Goal: Task Accomplishment & Management: Manage account settings

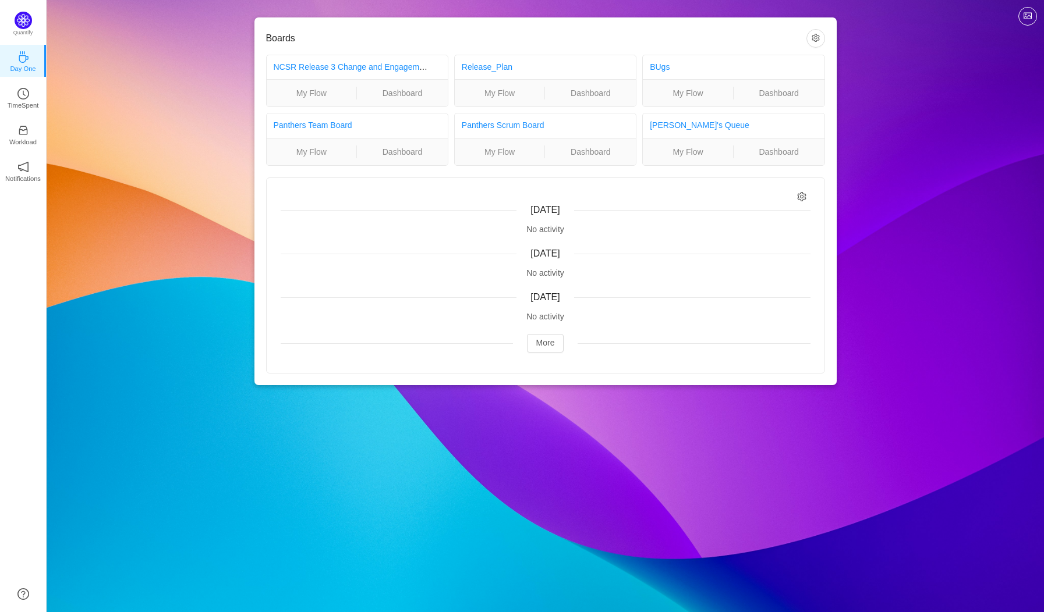
click at [801, 196] on icon "icon: setting" at bounding box center [801, 196] width 9 height 10
click at [818, 37] on button "button" at bounding box center [815, 38] width 19 height 19
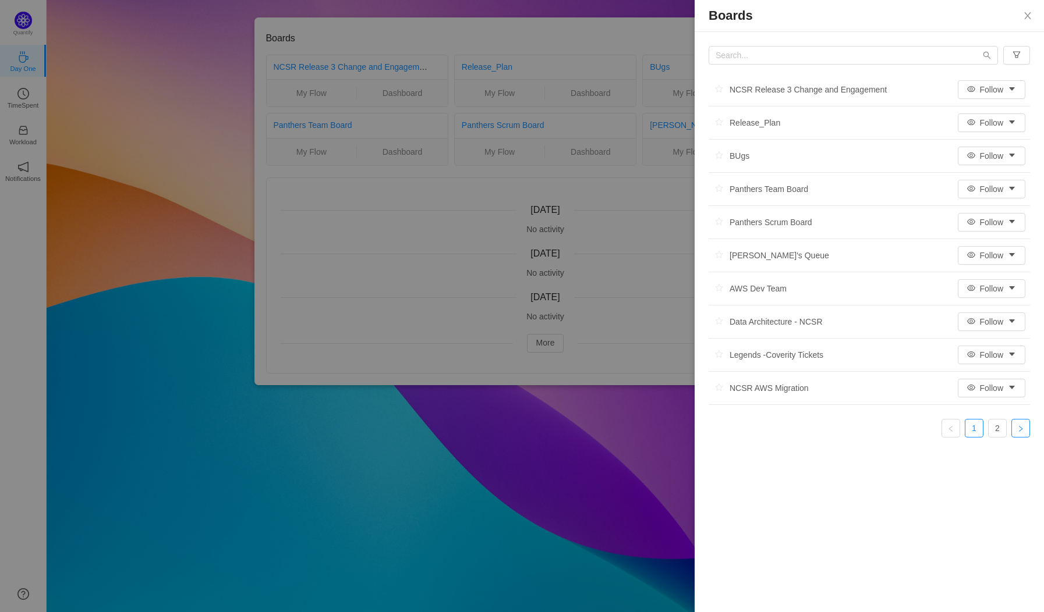
click at [1012, 434] on link at bounding box center [1020, 428] width 19 height 19
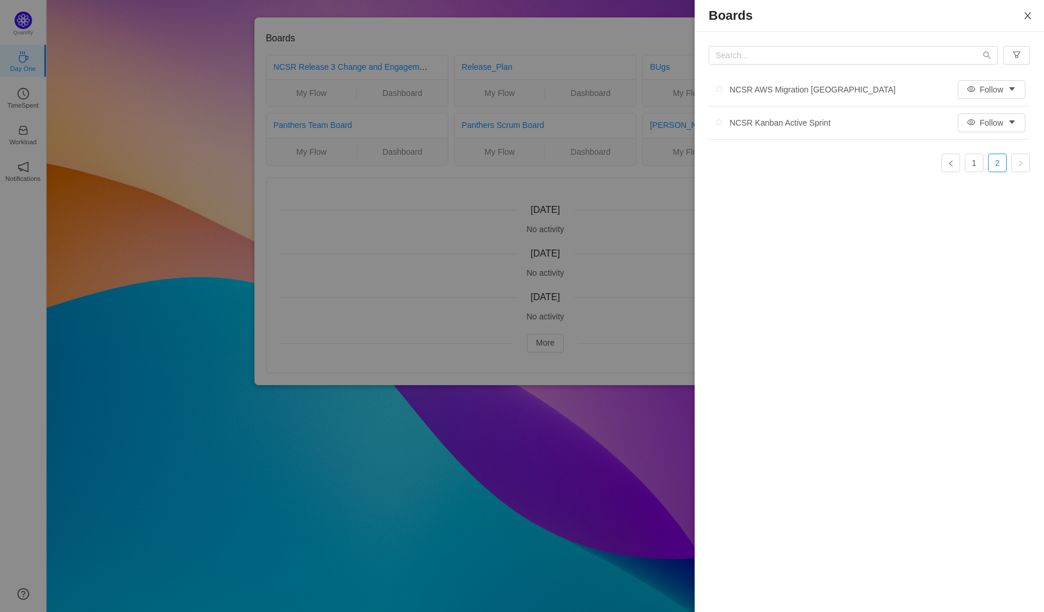
click at [1023, 20] on icon "icon: close" at bounding box center [1027, 15] width 9 height 9
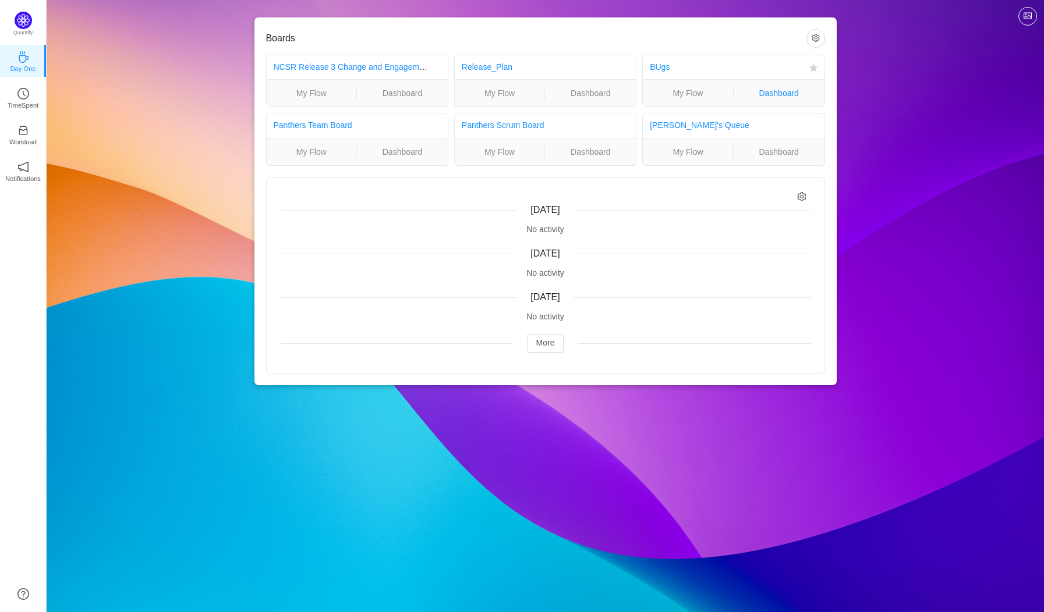
click at [766, 91] on link "Dashboard" at bounding box center [778, 93] width 91 height 13
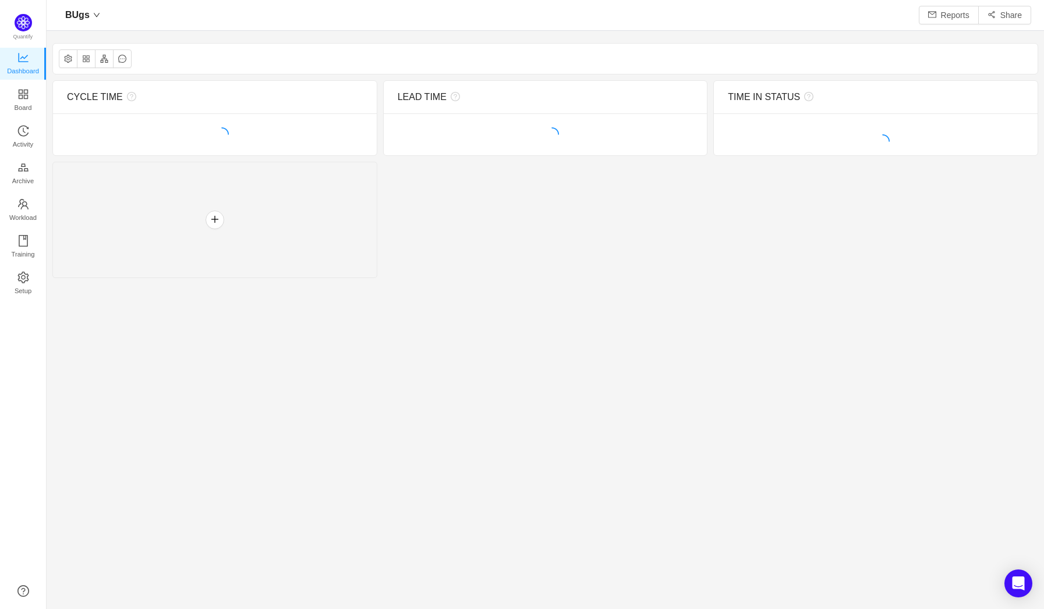
scroll to position [590, 968]
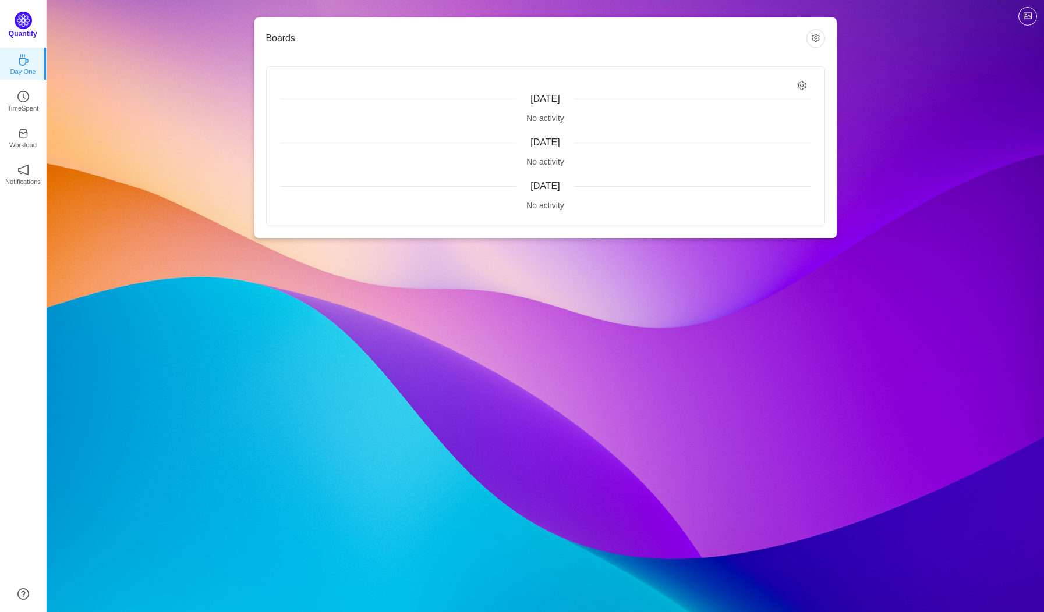
click at [17, 22] on img at bounding box center [23, 20] width 17 height 17
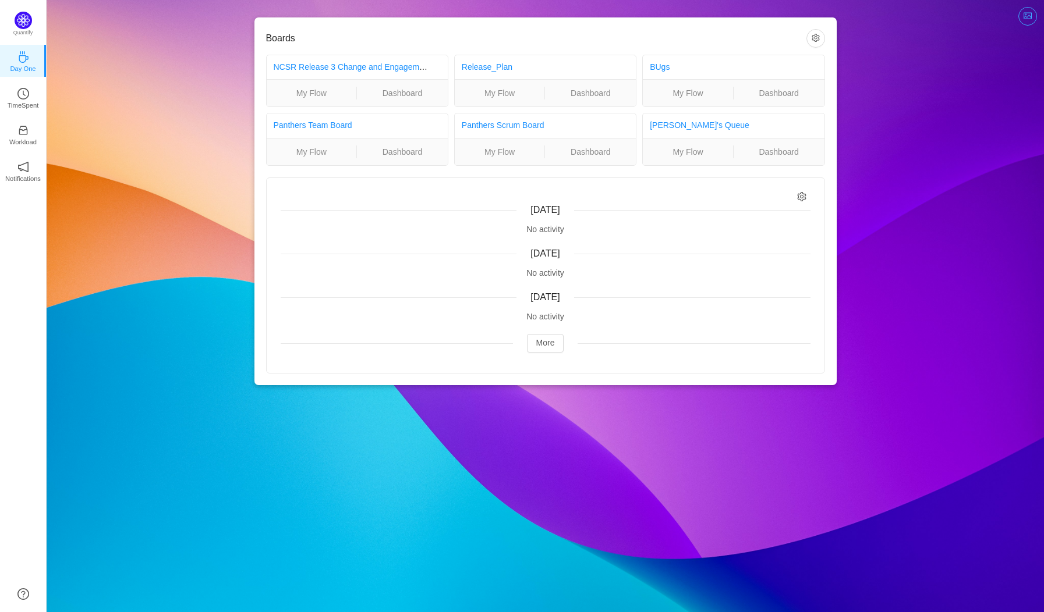
click at [1028, 14] on button "button" at bounding box center [1027, 16] width 19 height 19
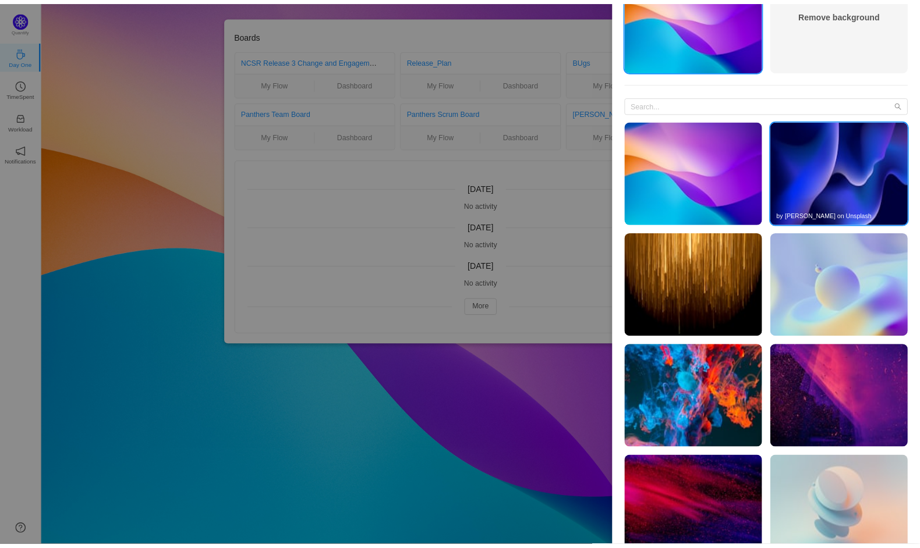
scroll to position [304, 0]
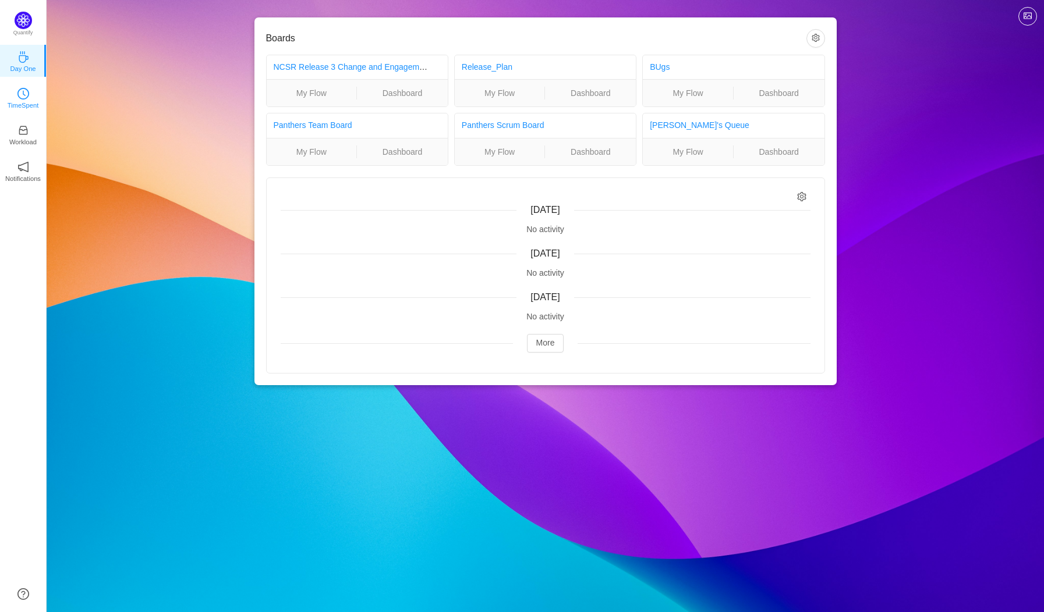
click at [23, 103] on p "TimeSpent" at bounding box center [23, 105] width 31 height 10
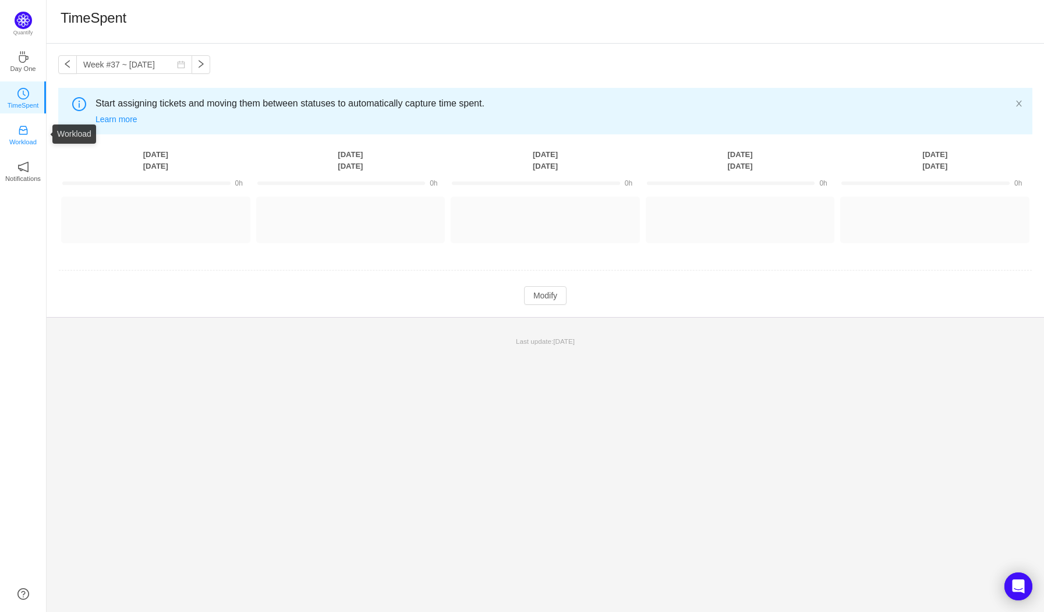
click at [29, 134] on link "Workload" at bounding box center [23, 134] width 12 height 12
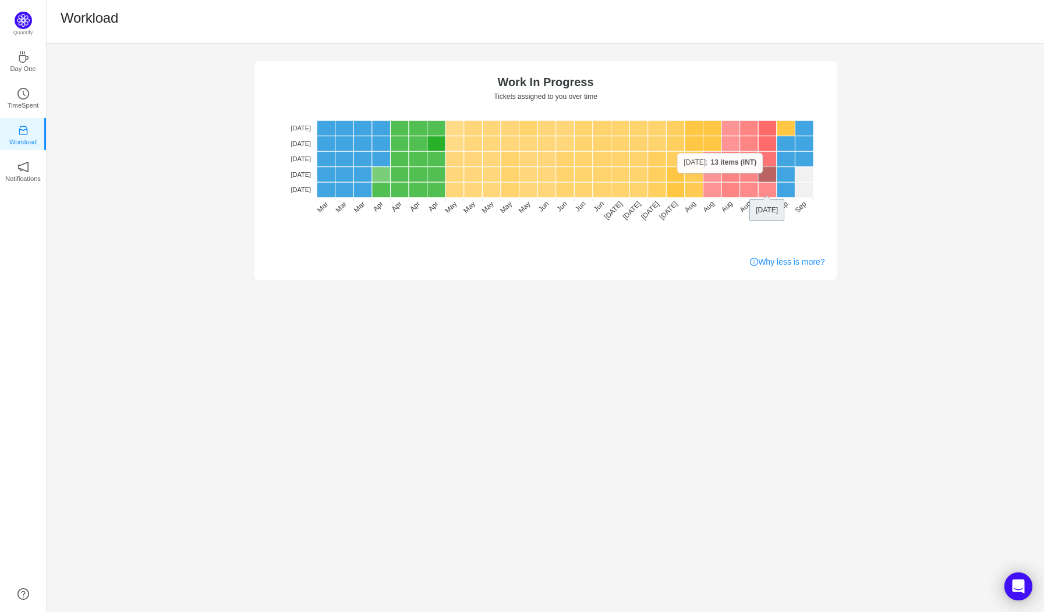
click at [772, 173] on rect at bounding box center [767, 174] width 19 height 15
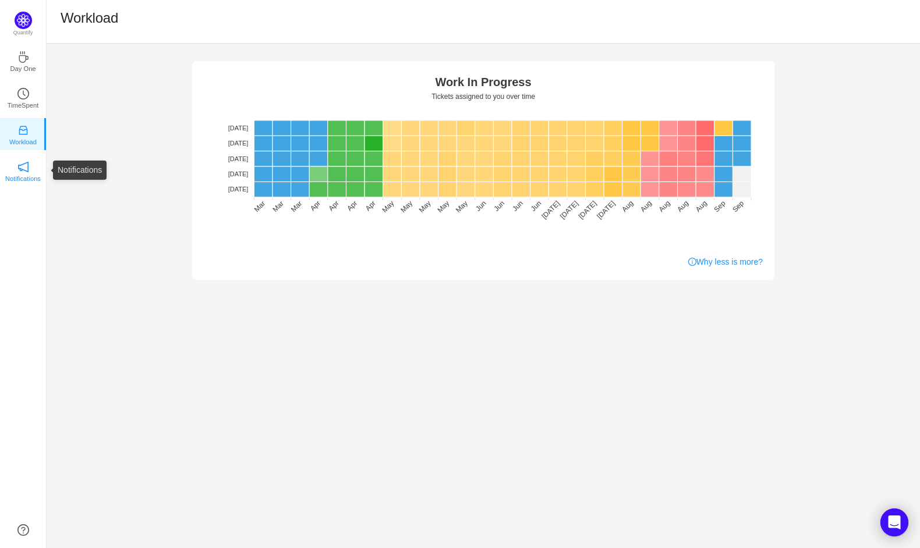
click at [29, 165] on link "Notifications" at bounding box center [23, 171] width 12 height 12
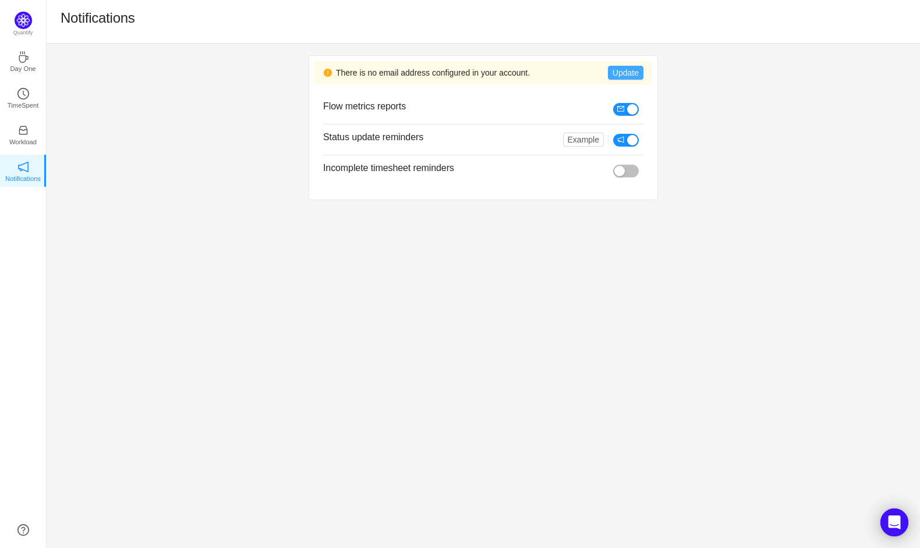
click at [619, 72] on button "Update" at bounding box center [626, 73] width 36 height 14
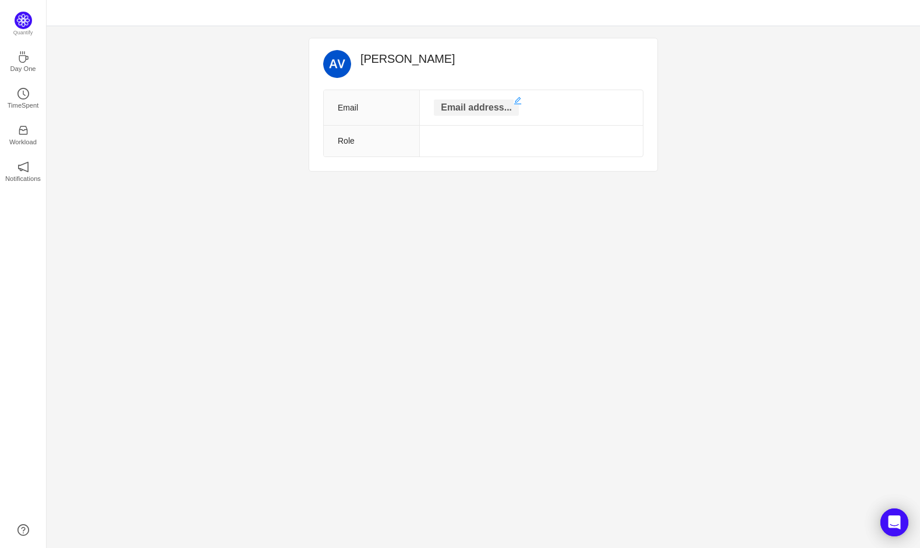
click at [474, 105] on p "Email address..." at bounding box center [476, 108] width 85 height 16
click at [209, 88] on div "Andy Vancuylenburg Email Role" at bounding box center [483, 105] width 873 height 159
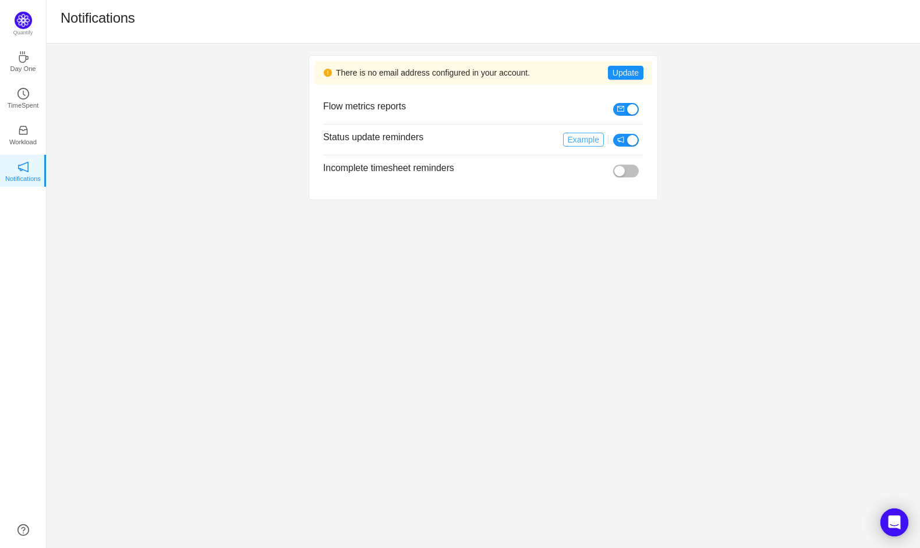
click at [588, 143] on button "Example" at bounding box center [583, 140] width 41 height 14
click at [586, 141] on button "Example" at bounding box center [583, 140] width 41 height 14
click at [21, 62] on icon "icon: coffee" at bounding box center [23, 57] width 9 height 12
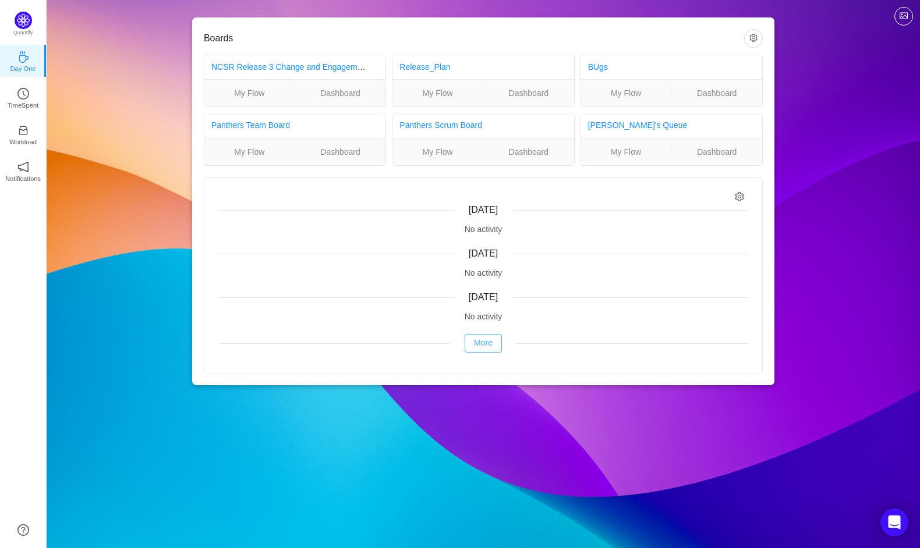
click at [489, 342] on button "More" at bounding box center [482, 343] width 37 height 19
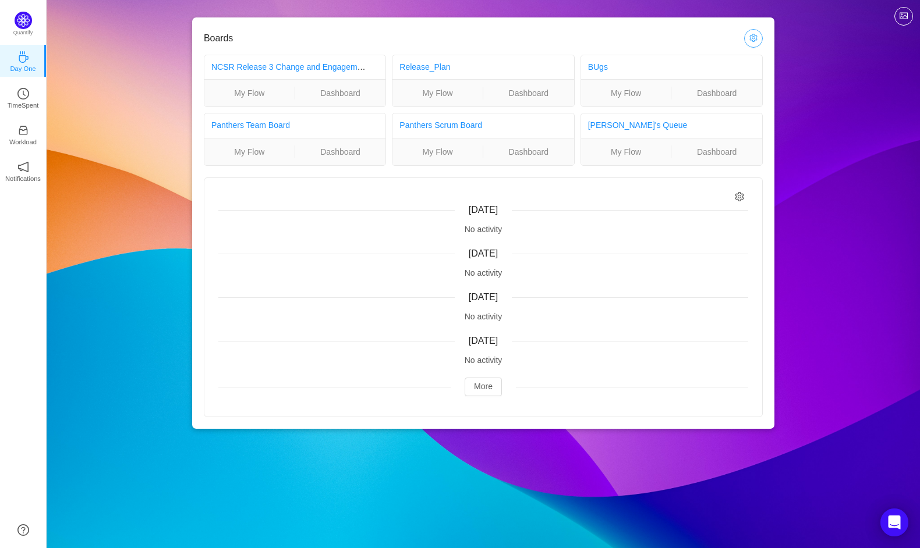
click at [753, 38] on button "button" at bounding box center [753, 38] width 19 height 19
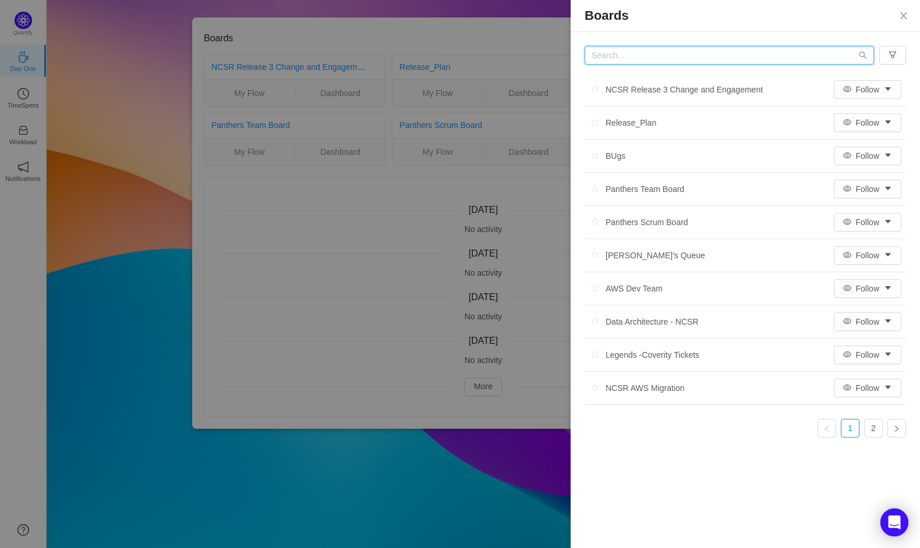
click at [739, 52] on input "text" at bounding box center [728, 55] width 289 height 19
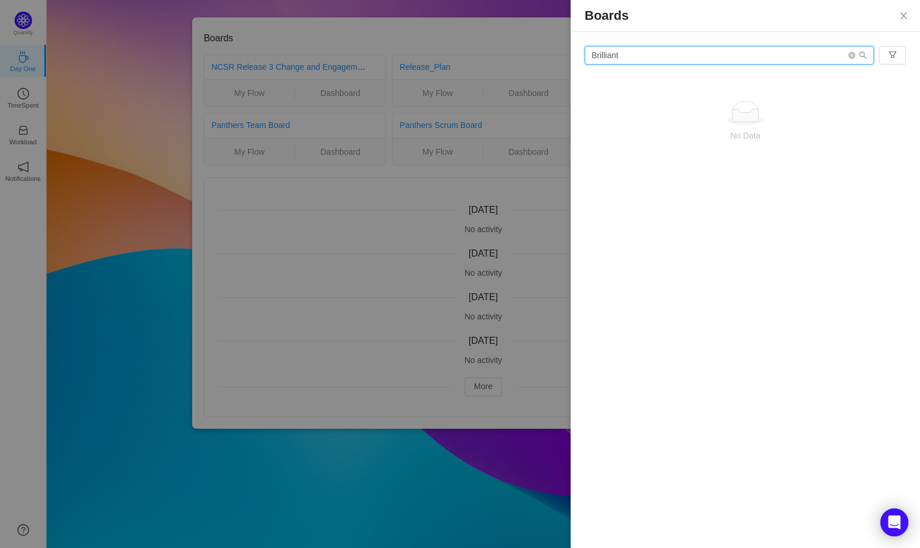
drag, startPoint x: 739, startPoint y: 52, endPoint x: 517, endPoint y: 54, distance: 222.4
click at [517, 54] on div "Boards Brilliant No Data" at bounding box center [460, 274] width 920 height 548
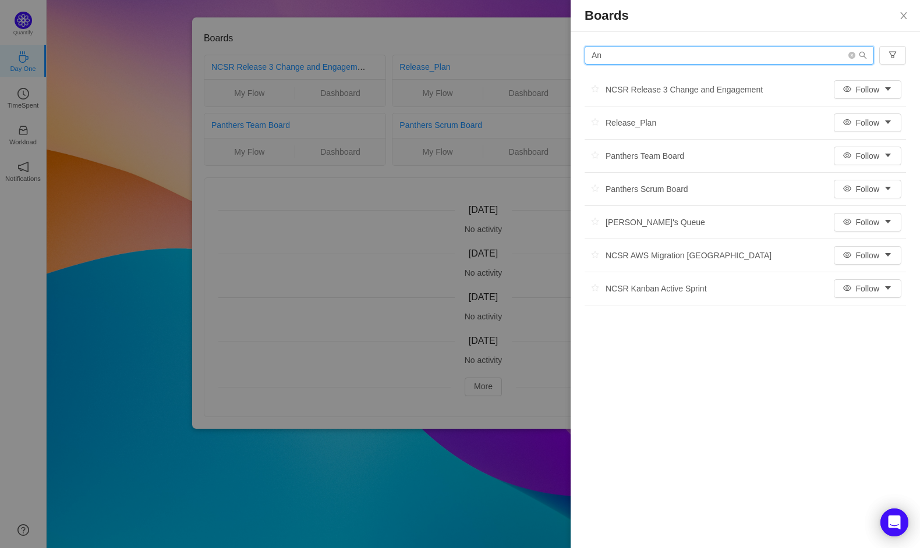
type input "A"
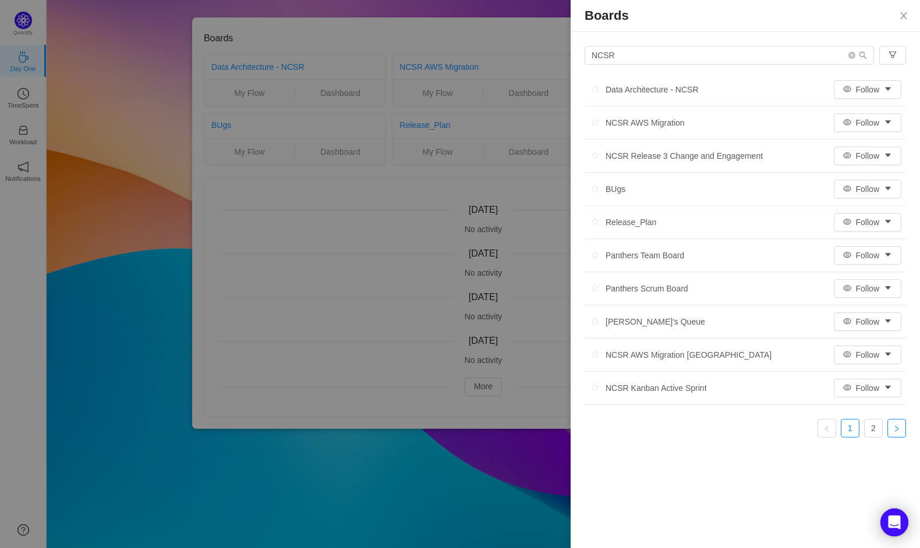
click at [899, 422] on link at bounding box center [896, 428] width 19 height 19
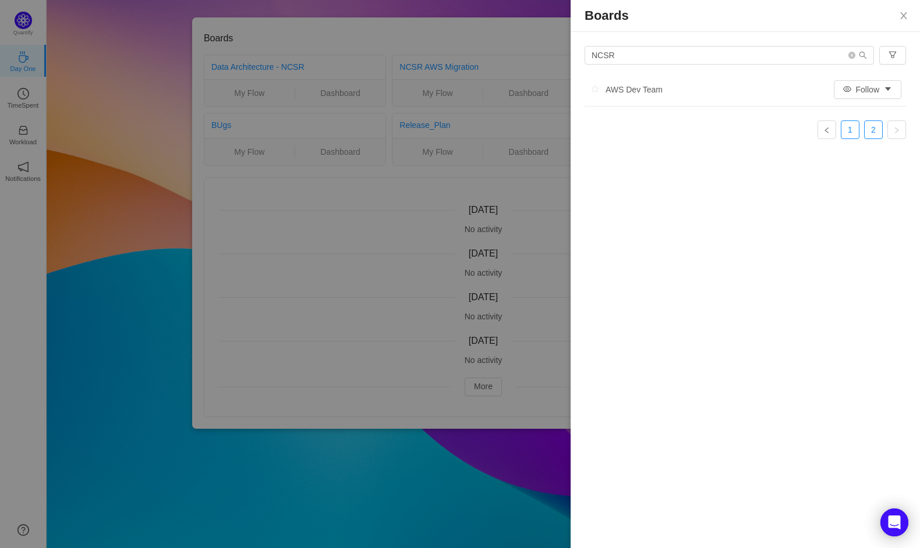
click at [849, 133] on link "1" at bounding box center [849, 129] width 17 height 17
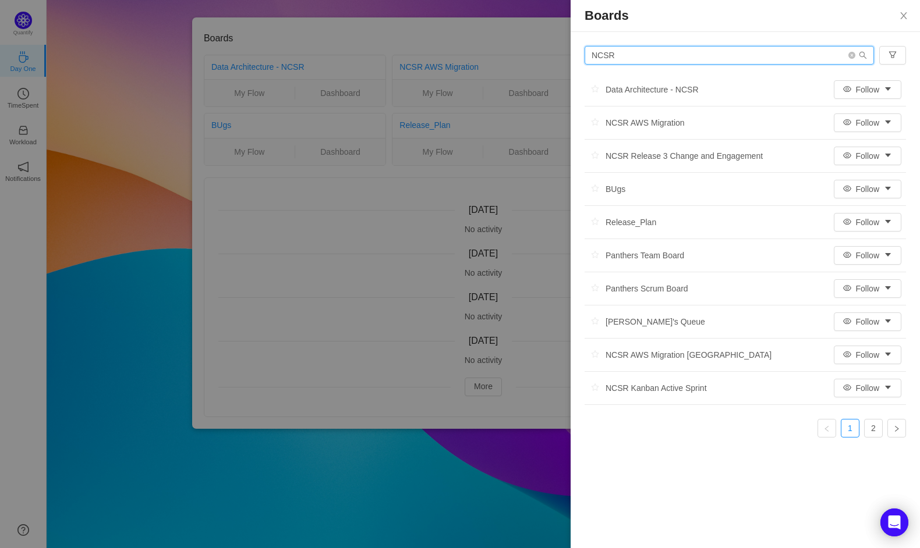
click at [623, 50] on input "NCSR" at bounding box center [728, 55] width 289 height 19
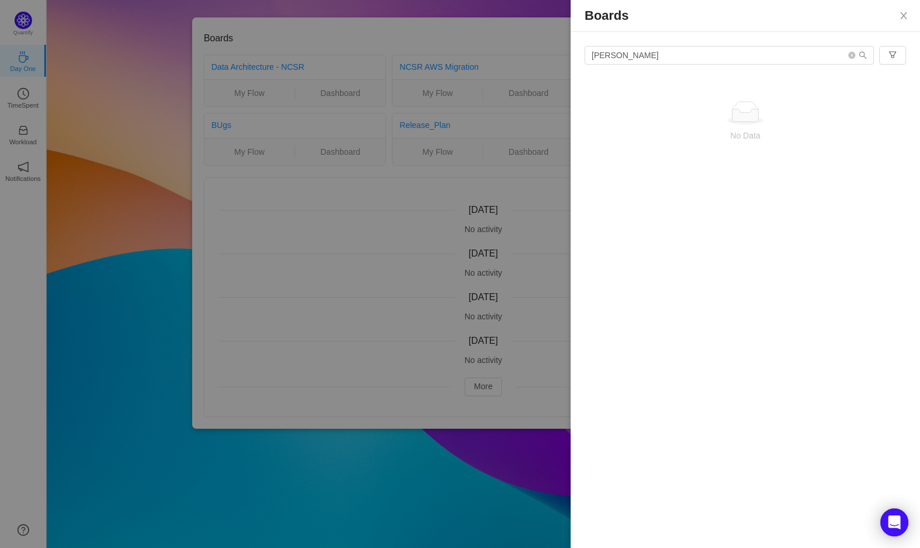
click at [760, 214] on div "Boards Andy No Data" at bounding box center [744, 274] width 349 height 548
click at [882, 91] on li "All Activity" at bounding box center [868, 97] width 70 height 19
click at [886, 52] on button "button" at bounding box center [892, 55] width 27 height 19
click at [626, 56] on input "Andy" at bounding box center [728, 55] width 289 height 19
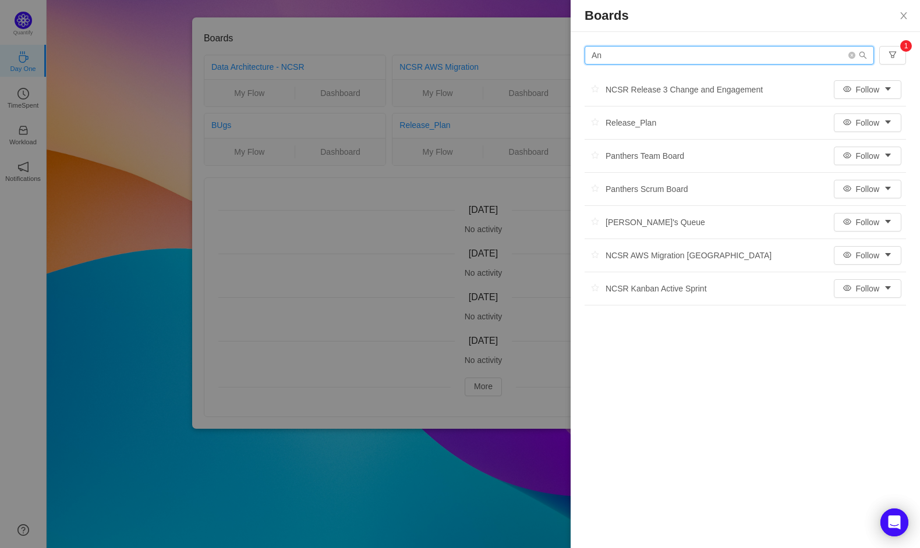
type input "A"
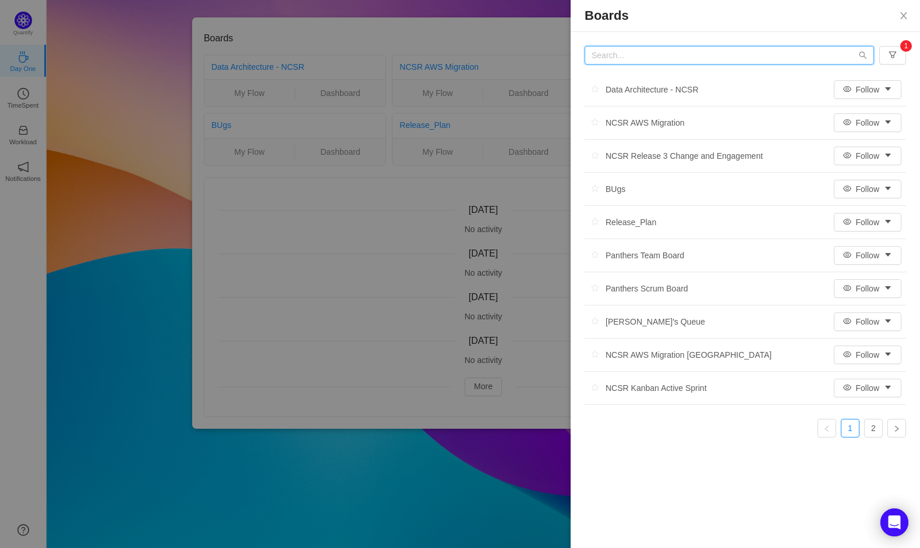
type input "N"
click at [898, 429] on icon "icon: right" at bounding box center [896, 428] width 3 height 6
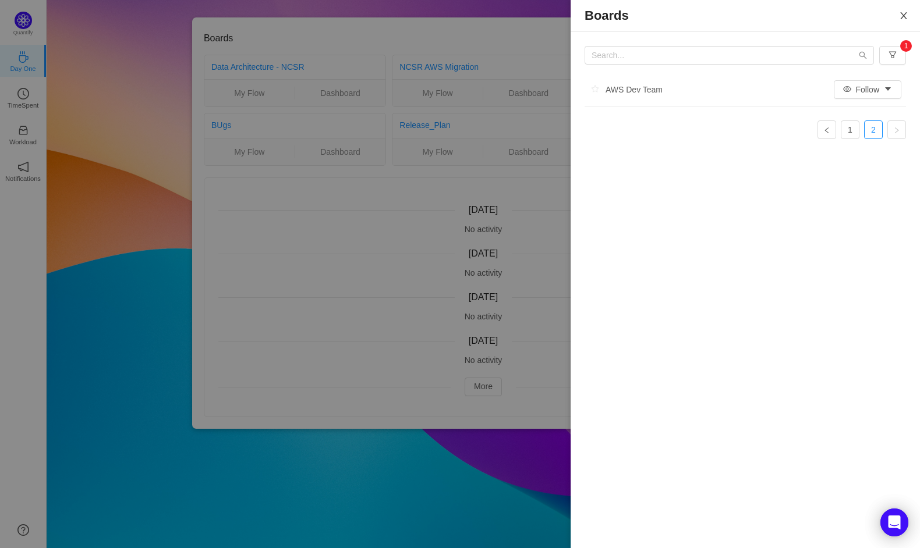
click at [906, 13] on icon "icon: close" at bounding box center [903, 15] width 6 height 7
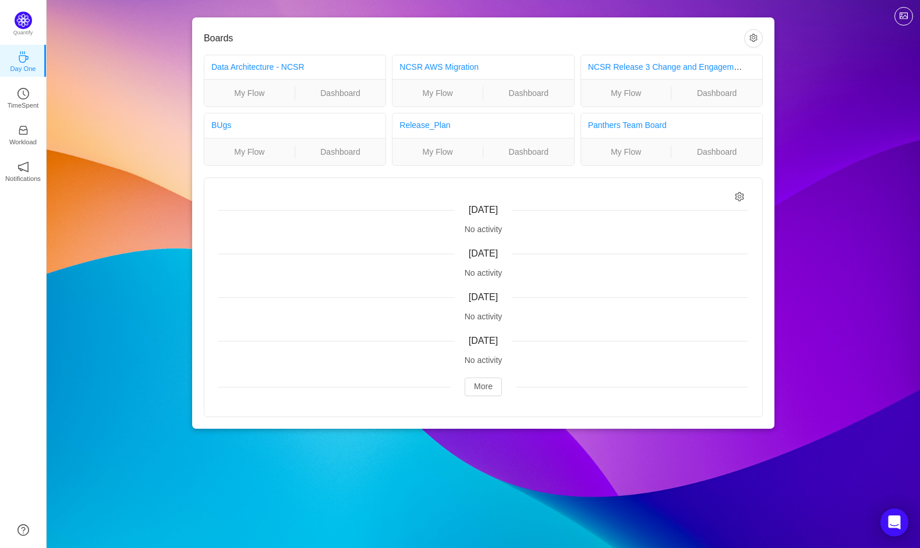
click at [741, 197] on icon "icon: setting" at bounding box center [739, 196] width 9 height 10
click at [668, 222] on input "Relevant to me" at bounding box center [664, 222] width 9 height 9
click at [671, 222] on input "Relevant to me" at bounding box center [669, 222] width 9 height 9
checkbox input "true"
click at [490, 384] on button "More" at bounding box center [482, 387] width 37 height 19
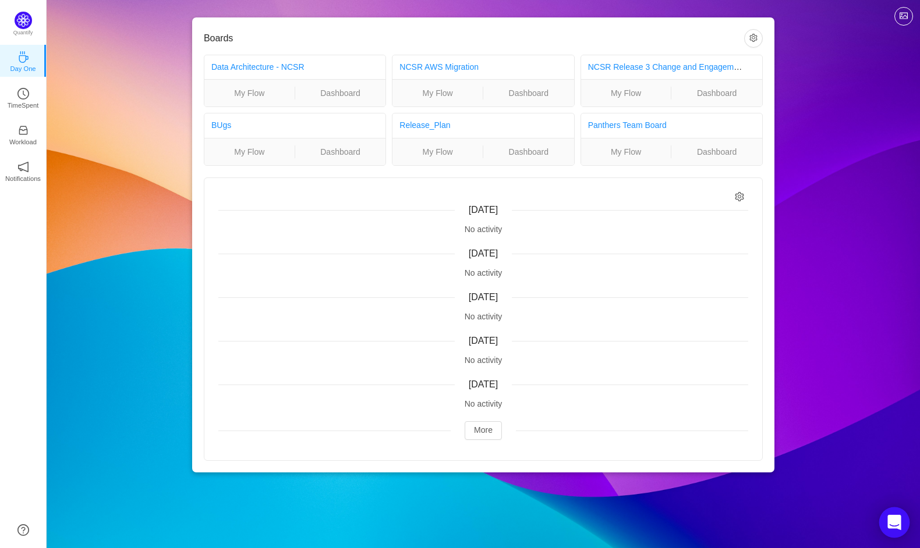
click at [900, 516] on div "Open Intercom Messenger" at bounding box center [894, 523] width 31 height 31
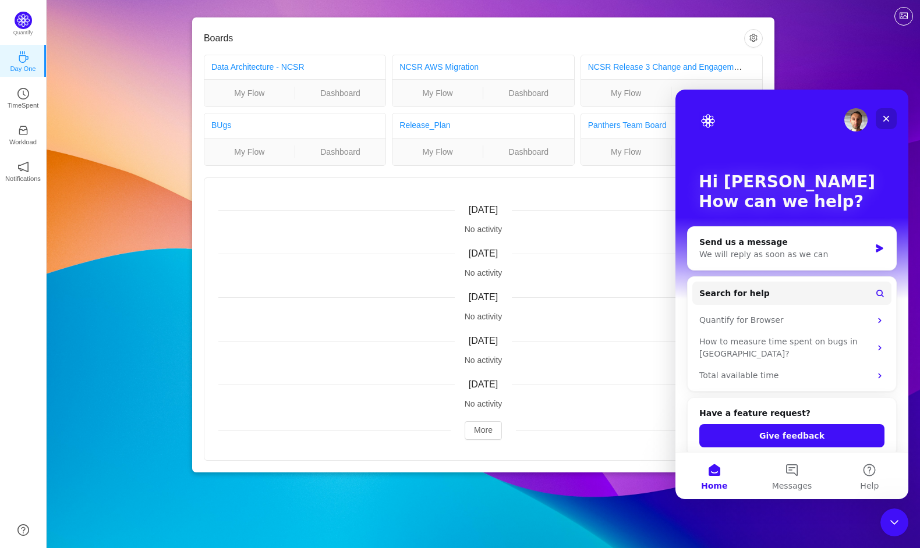
click at [889, 116] on icon "Close" at bounding box center [885, 118] width 9 height 9
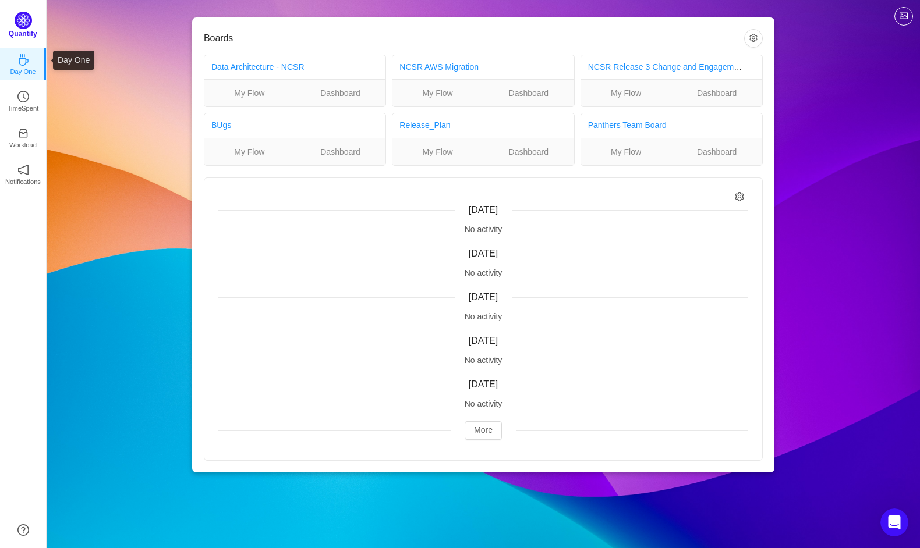
click at [18, 12] on div "Quantify" at bounding box center [23, 29] width 46 height 34
click at [20, 17] on img at bounding box center [23, 20] width 17 height 17
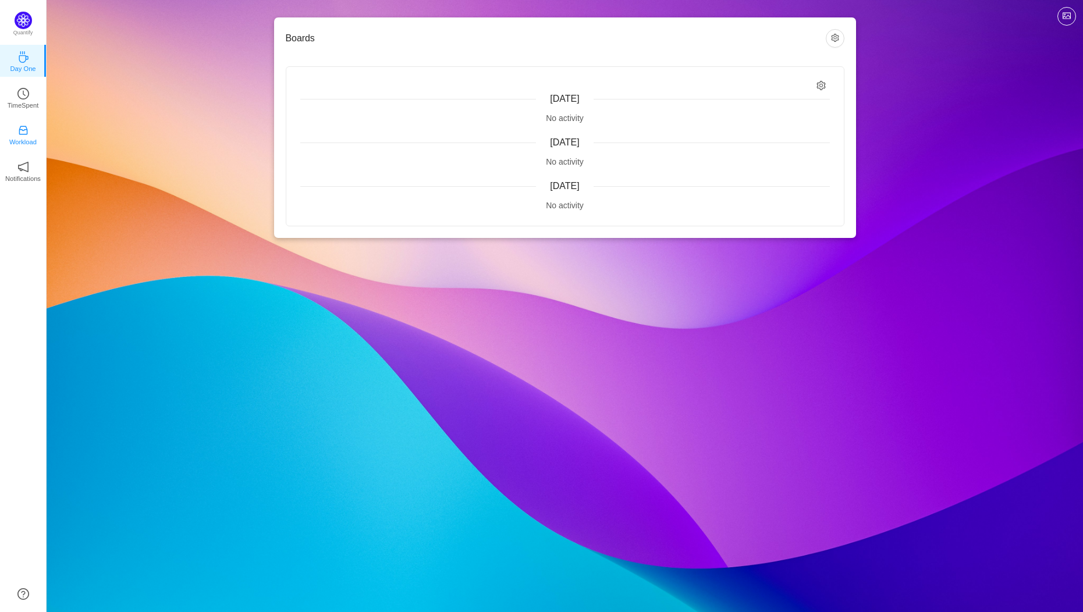
click at [18, 135] on icon "icon: inbox" at bounding box center [23, 131] width 12 height 12
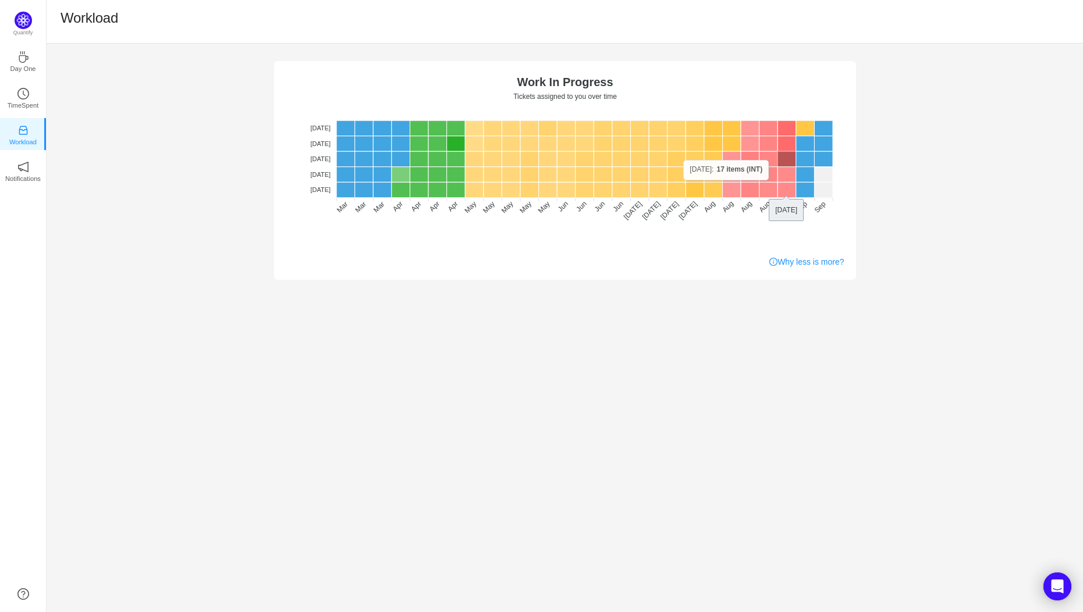
click at [786, 160] on rect at bounding box center [787, 158] width 19 height 15
